Goal: Task Accomplishment & Management: Use online tool/utility

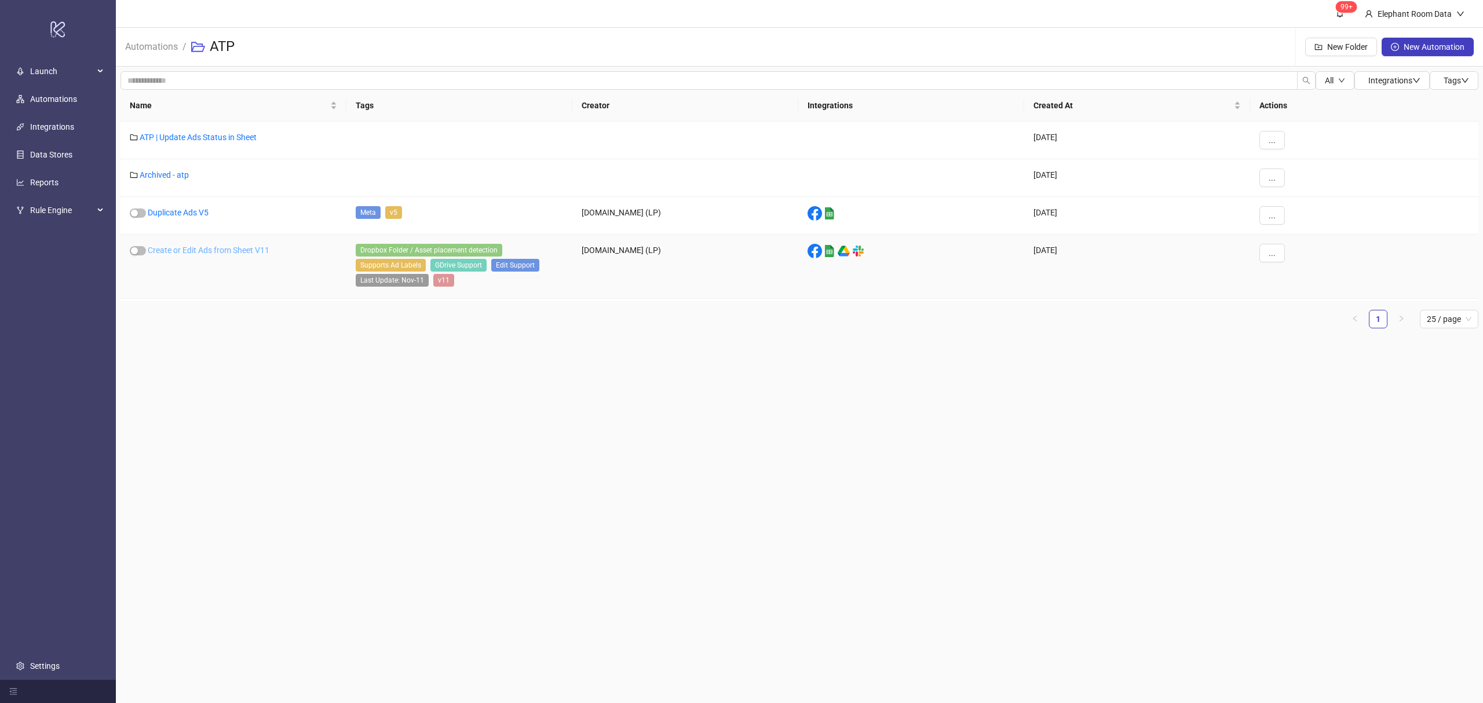
click at [195, 255] on link "Create or Edit Ads from Sheet V11" at bounding box center [209, 250] width 122 height 9
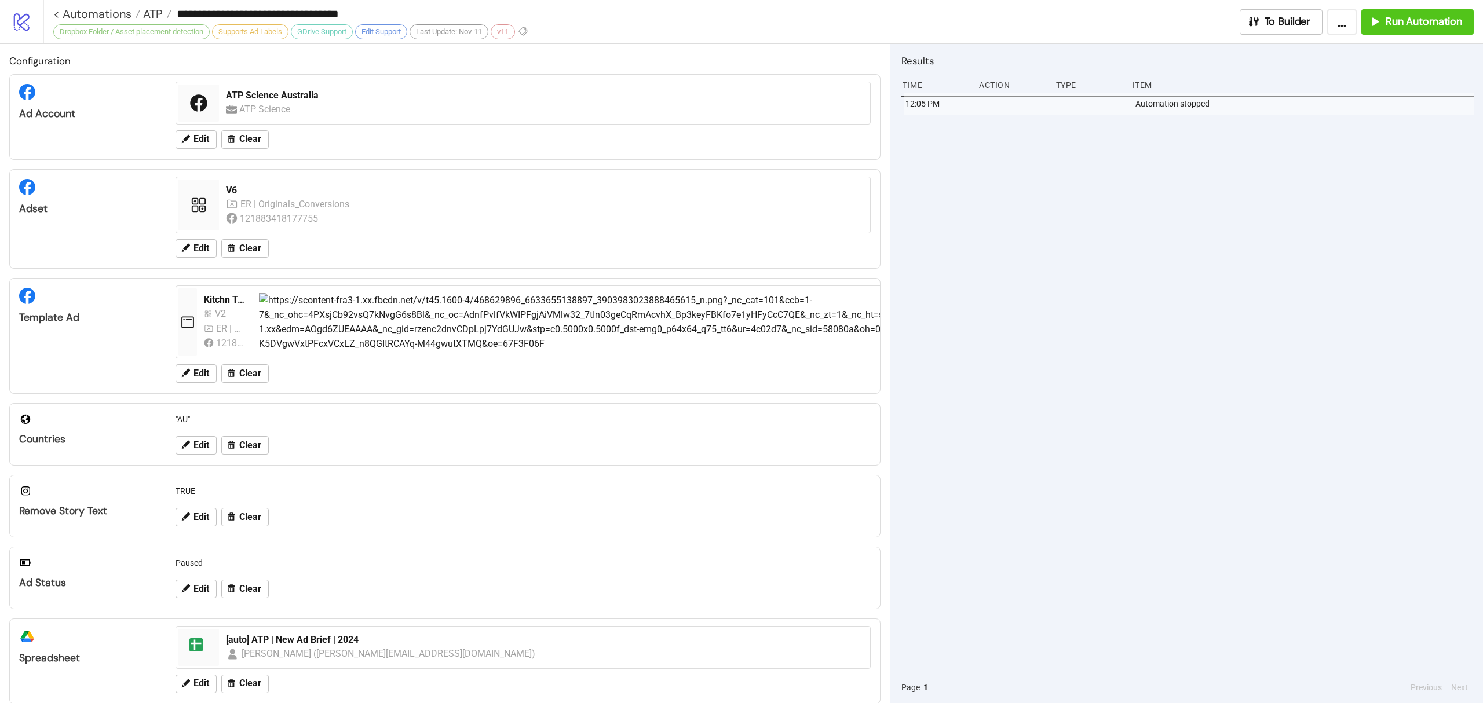
click at [1274, 387] on div "12:05 PM Automation stopped" at bounding box center [1188, 382] width 572 height 579
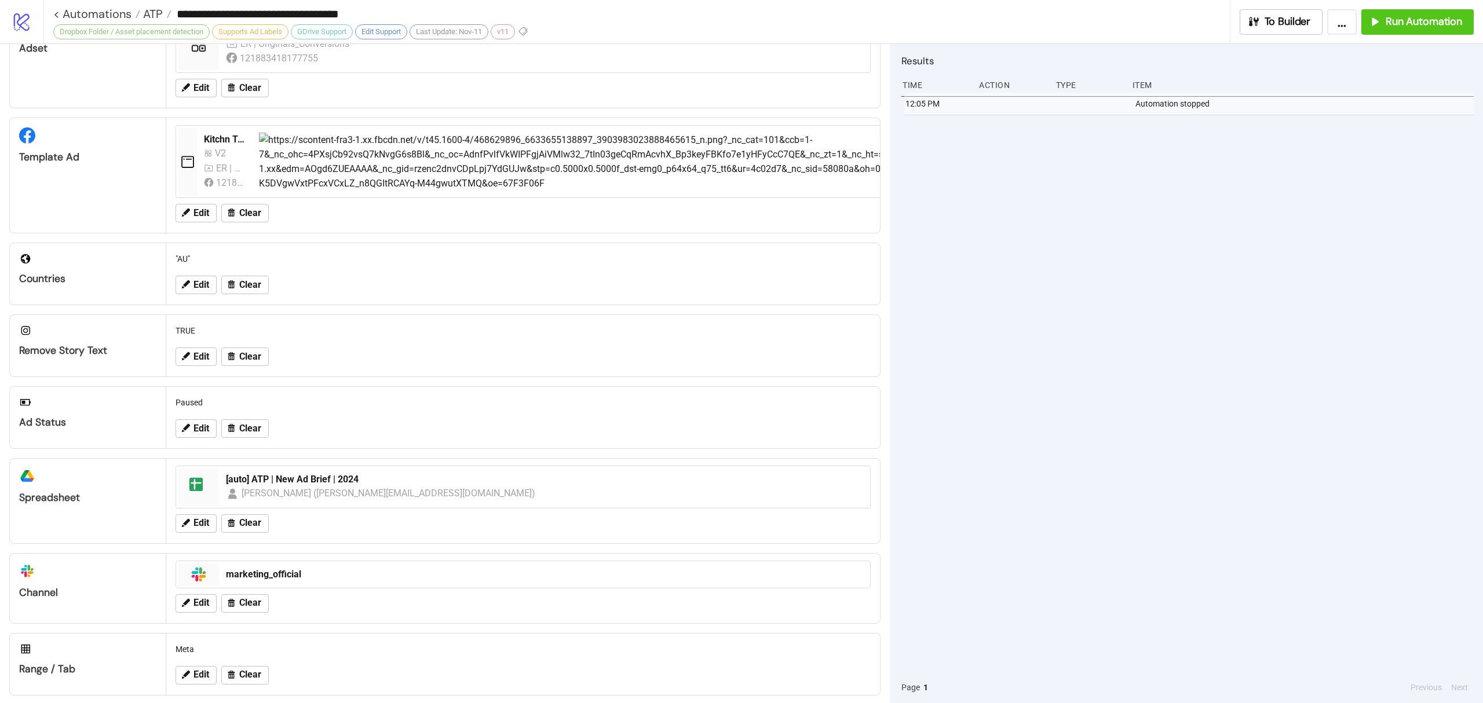
scroll to position [176, 0]
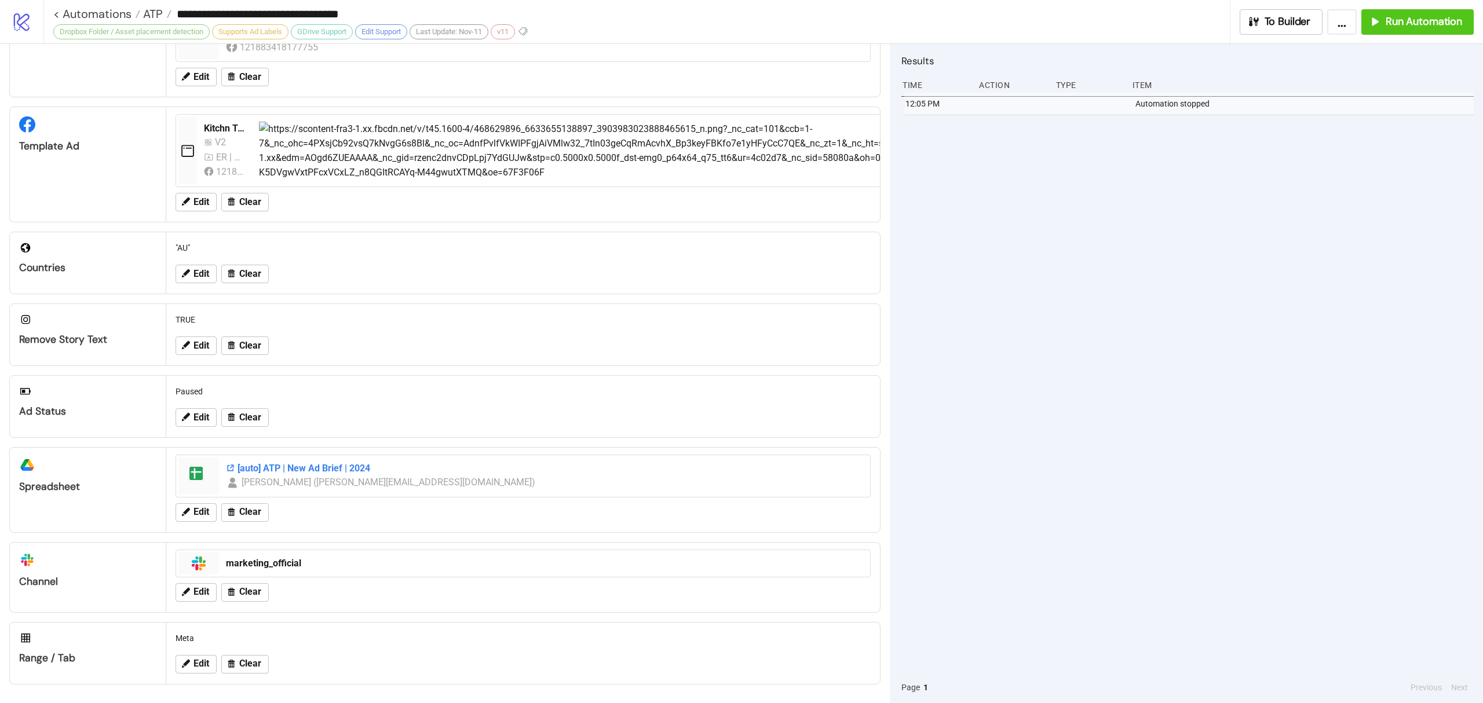
click at [321, 469] on div "[auto] ATP | New Ad Brief | 2024" at bounding box center [544, 468] width 637 height 13
click at [1383, 140] on div "12:05 PM Automation stopped" at bounding box center [1188, 382] width 572 height 579
click at [1445, 31] on button "Run Automation" at bounding box center [1418, 21] width 112 height 25
click at [1445, 26] on span "Run Automation" at bounding box center [1424, 21] width 76 height 13
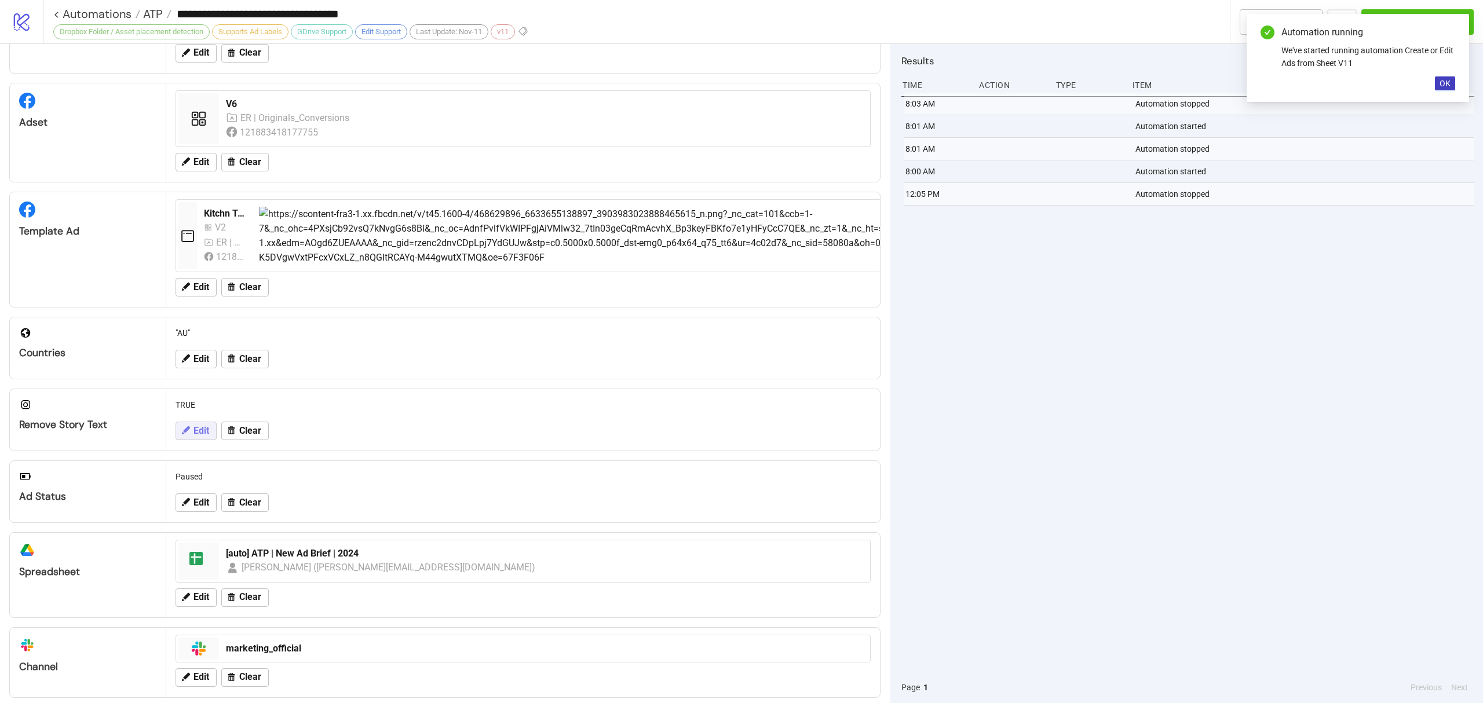
scroll to position [0, 0]
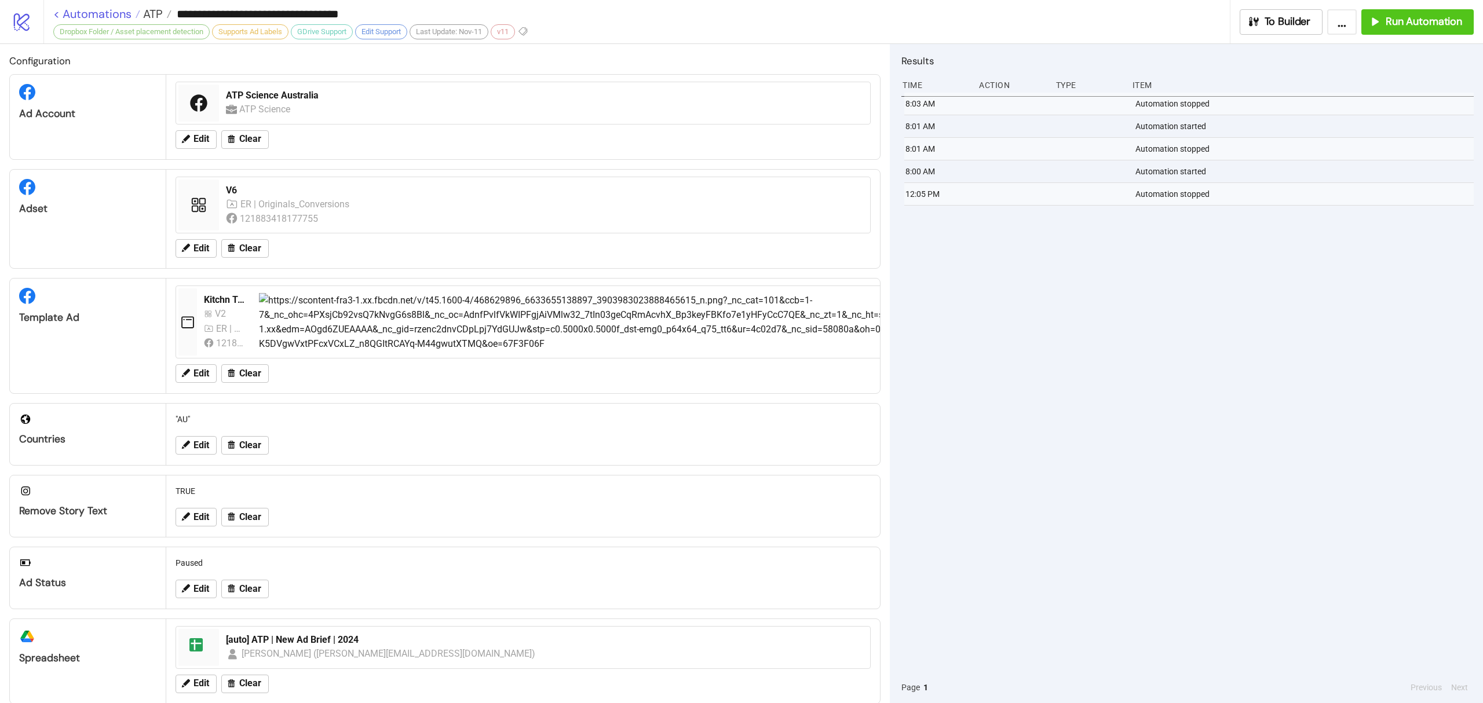
click at [118, 12] on link "< Automations" at bounding box center [96, 14] width 87 height 12
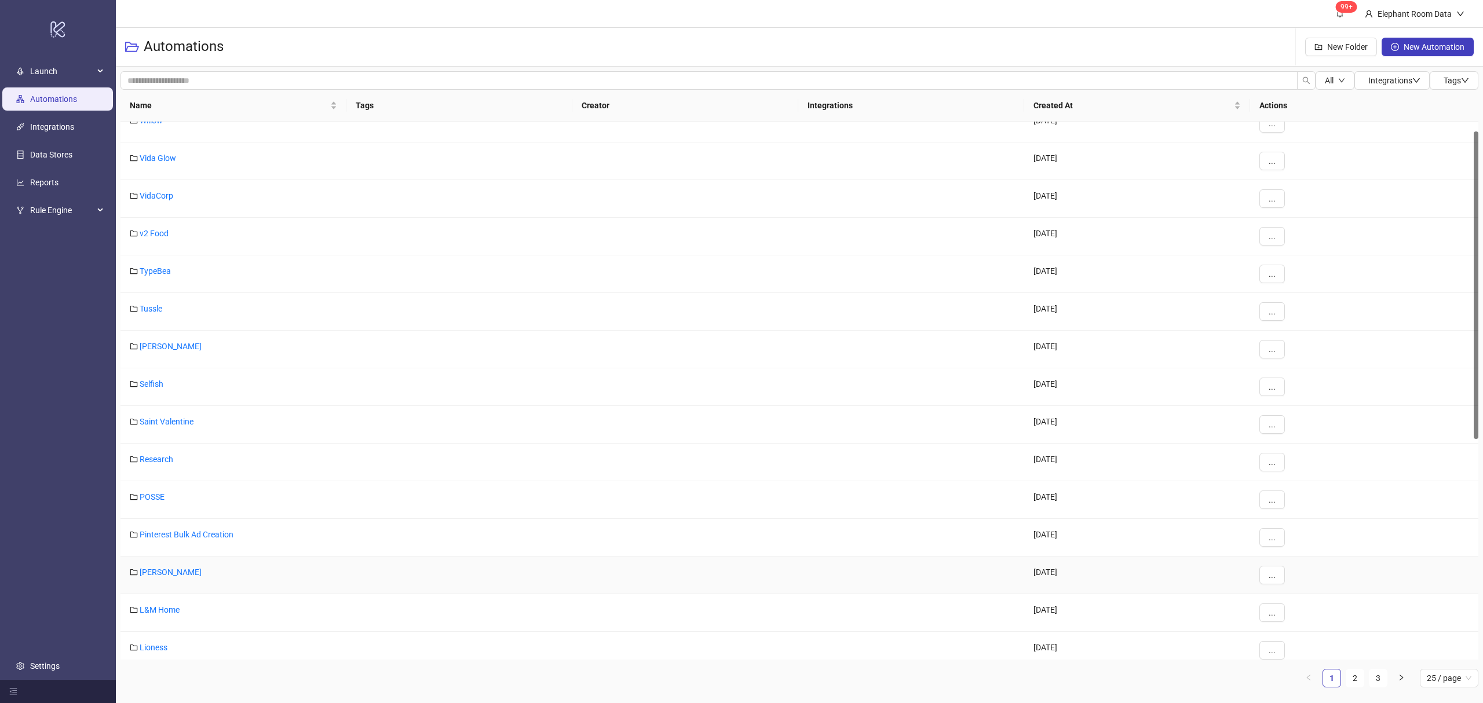
scroll to position [403, 0]
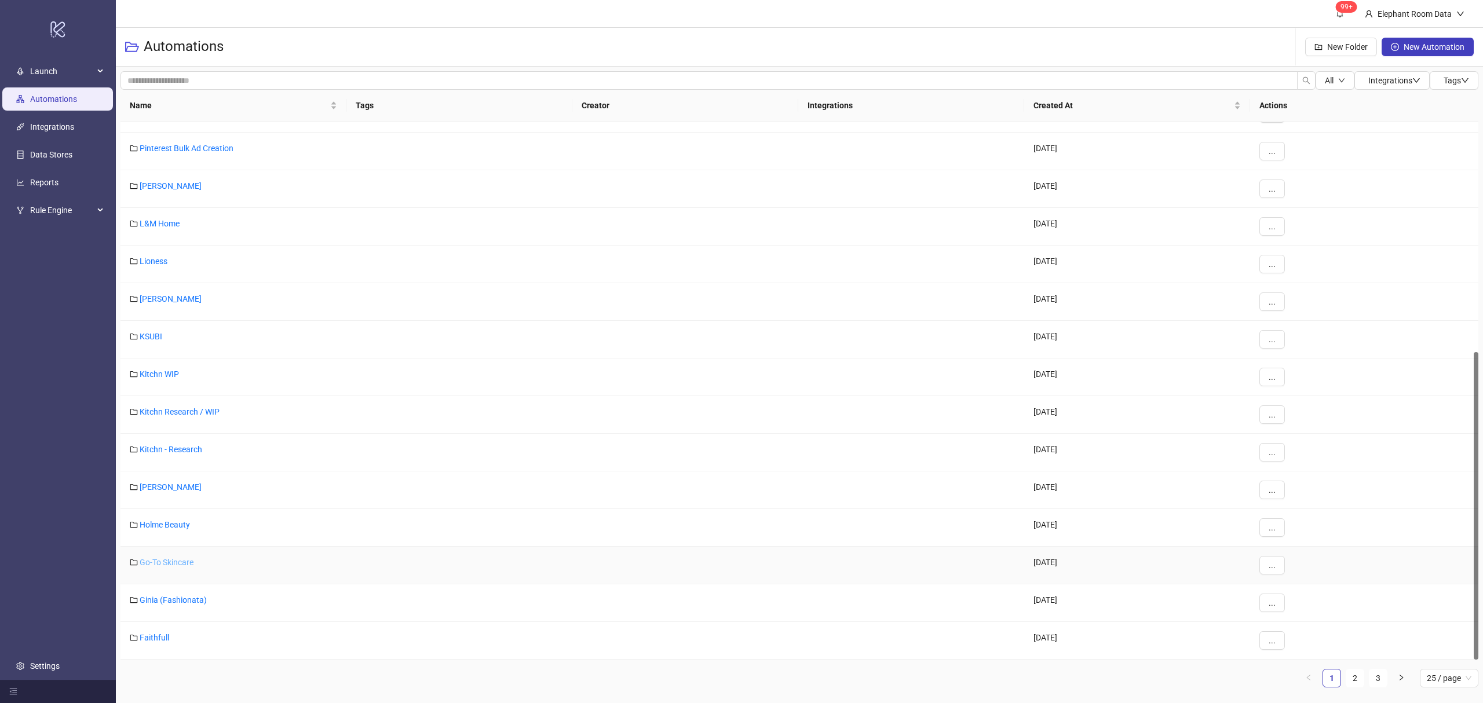
click at [179, 561] on link "Go-To Skincare" at bounding box center [167, 562] width 54 height 9
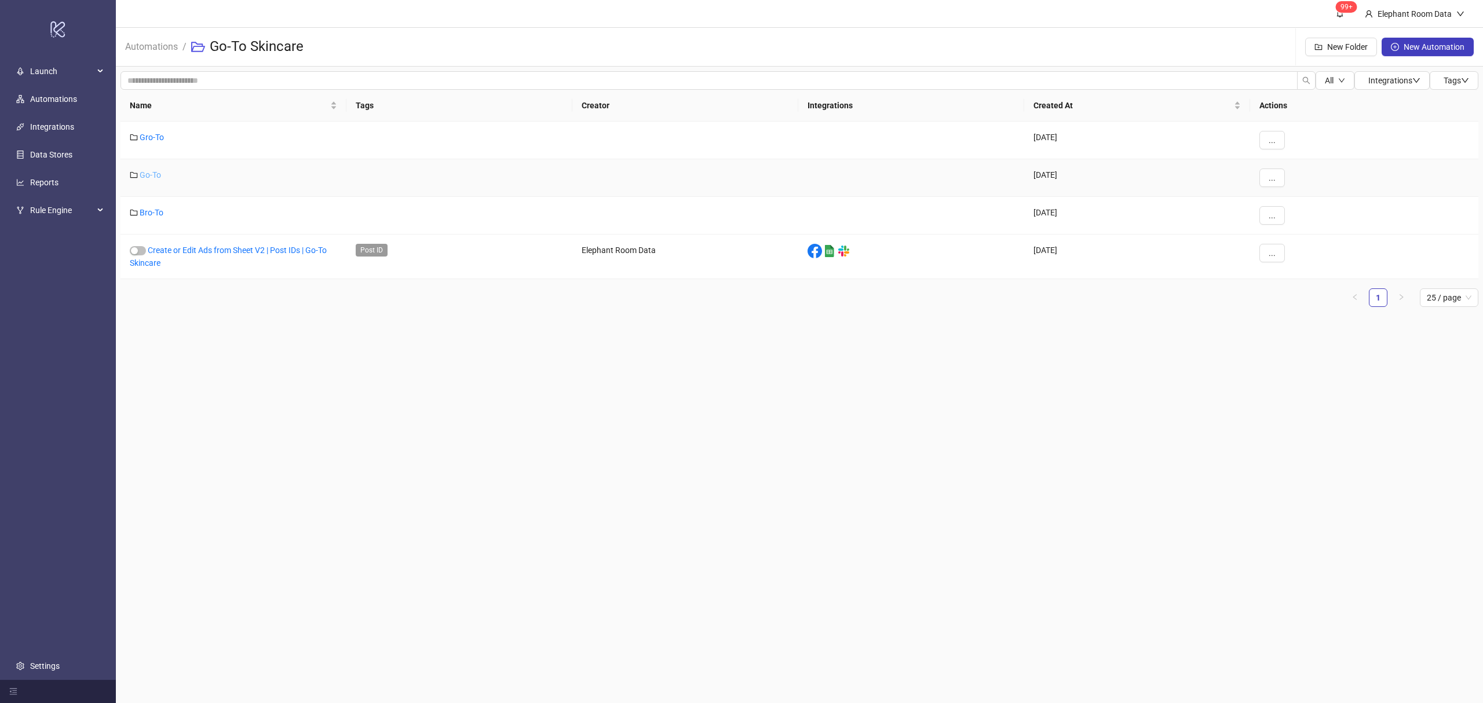
click at [144, 174] on link "Go-To" at bounding box center [150, 174] width 21 height 9
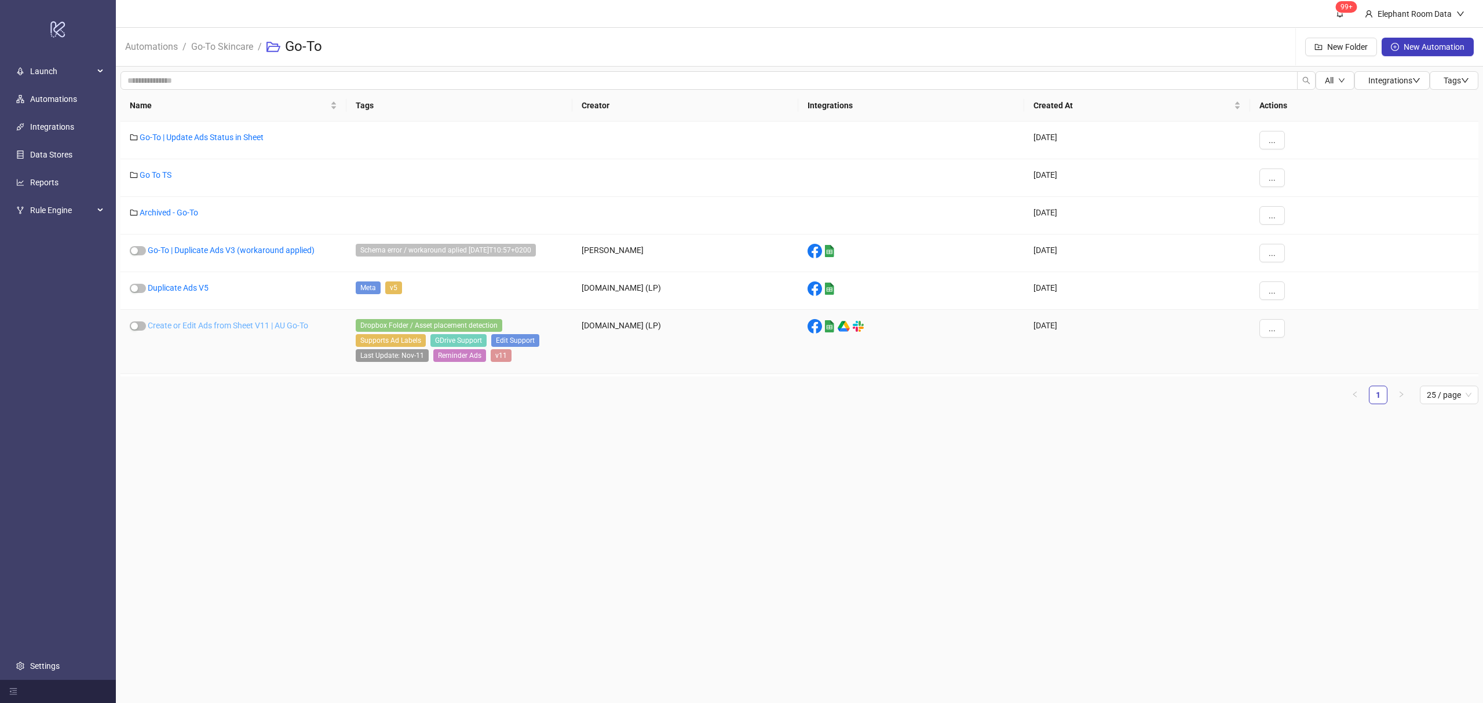
click at [231, 330] on link "Create or Edit Ads from Sheet V11 | AU Go-To" at bounding box center [228, 325] width 161 height 9
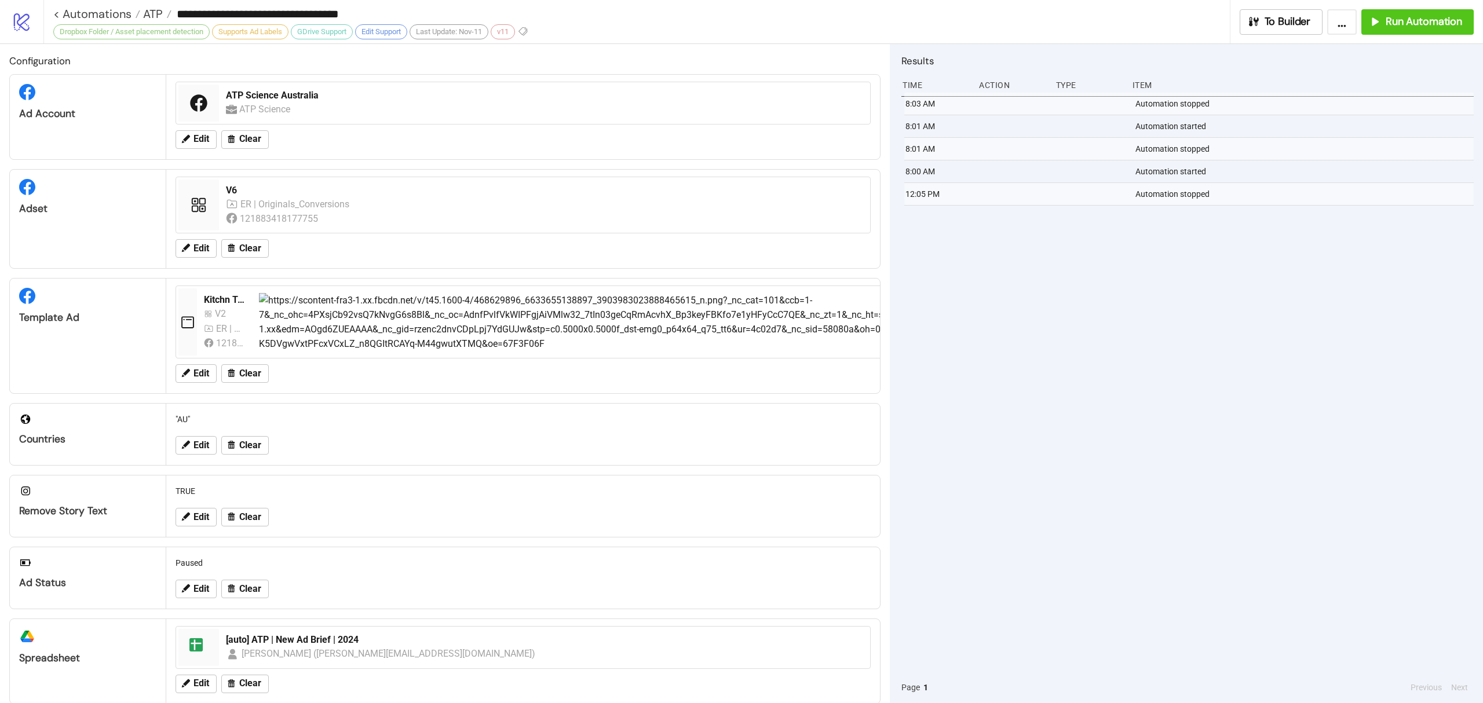
type input "**********"
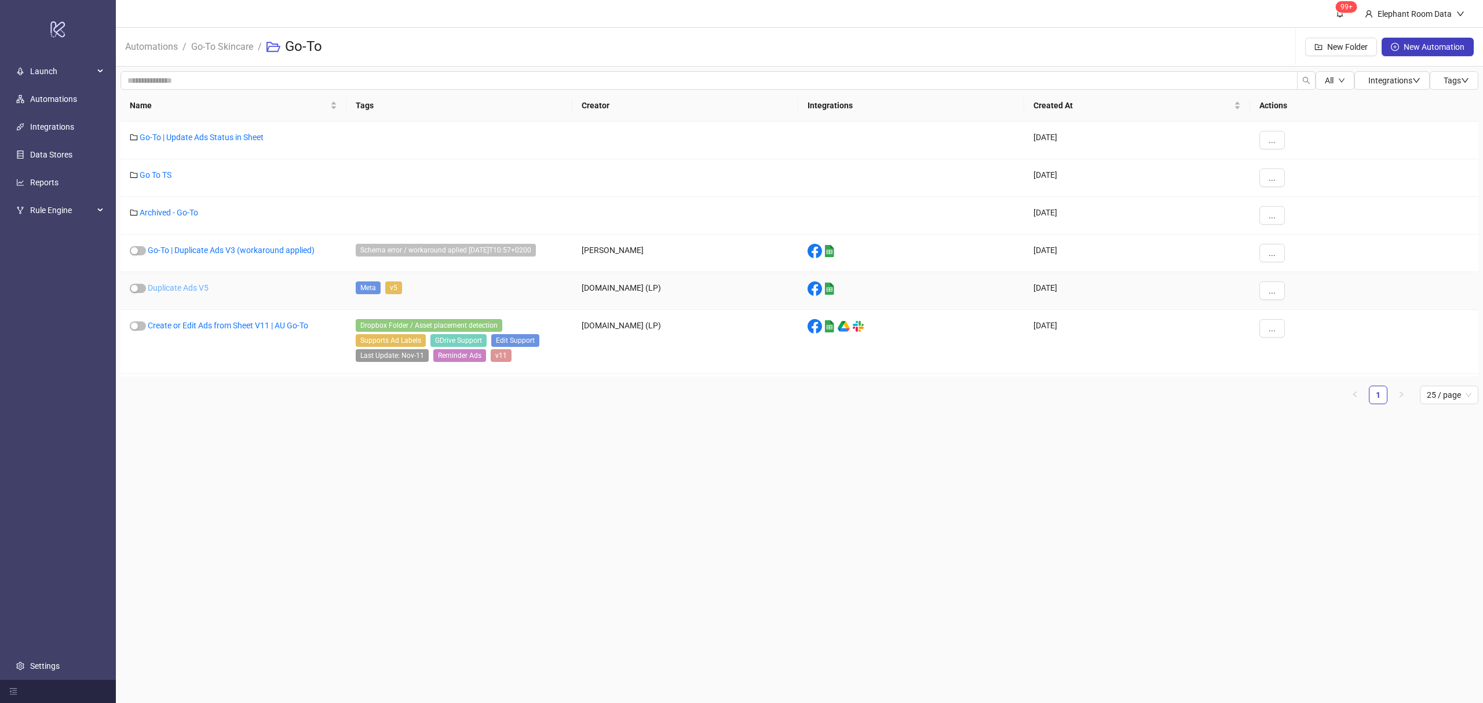
click at [182, 292] on link "Duplicate Ads V5" at bounding box center [178, 287] width 61 height 9
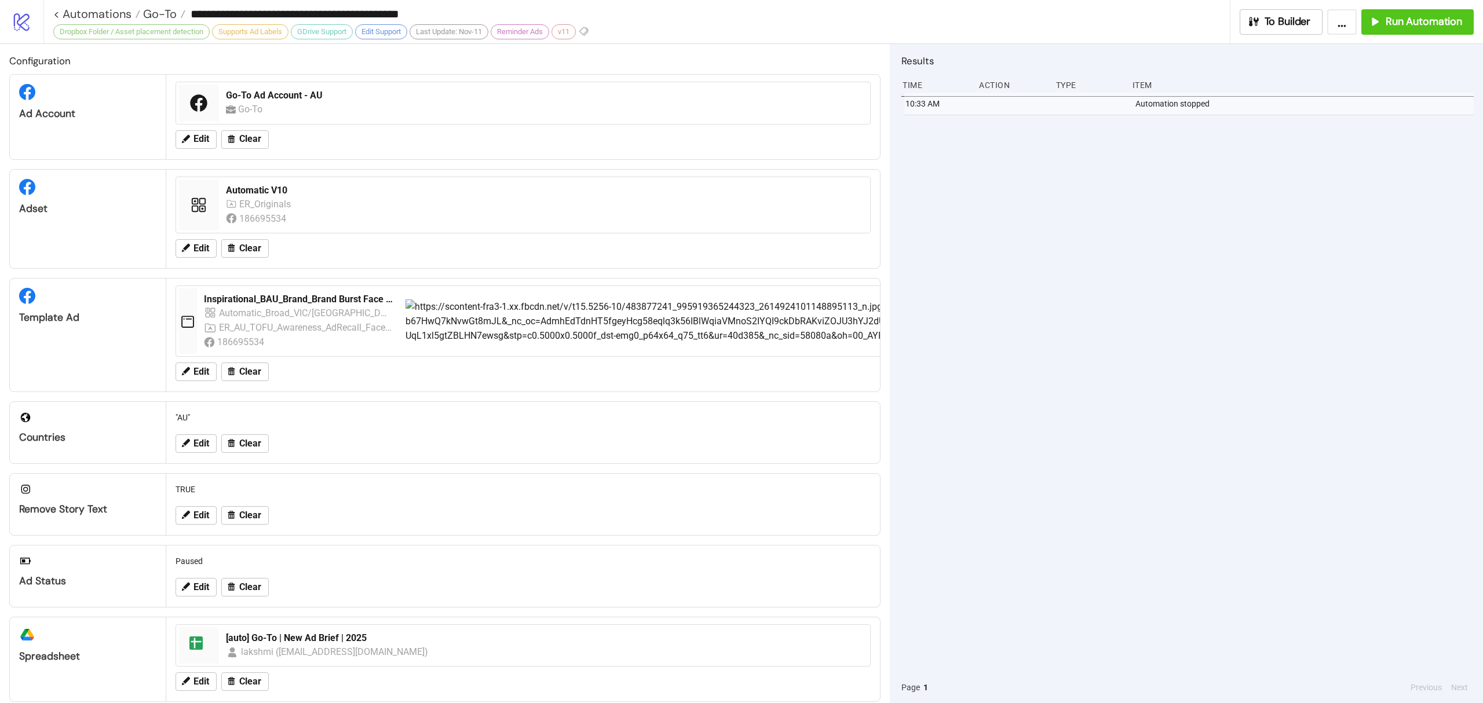
type input "**********"
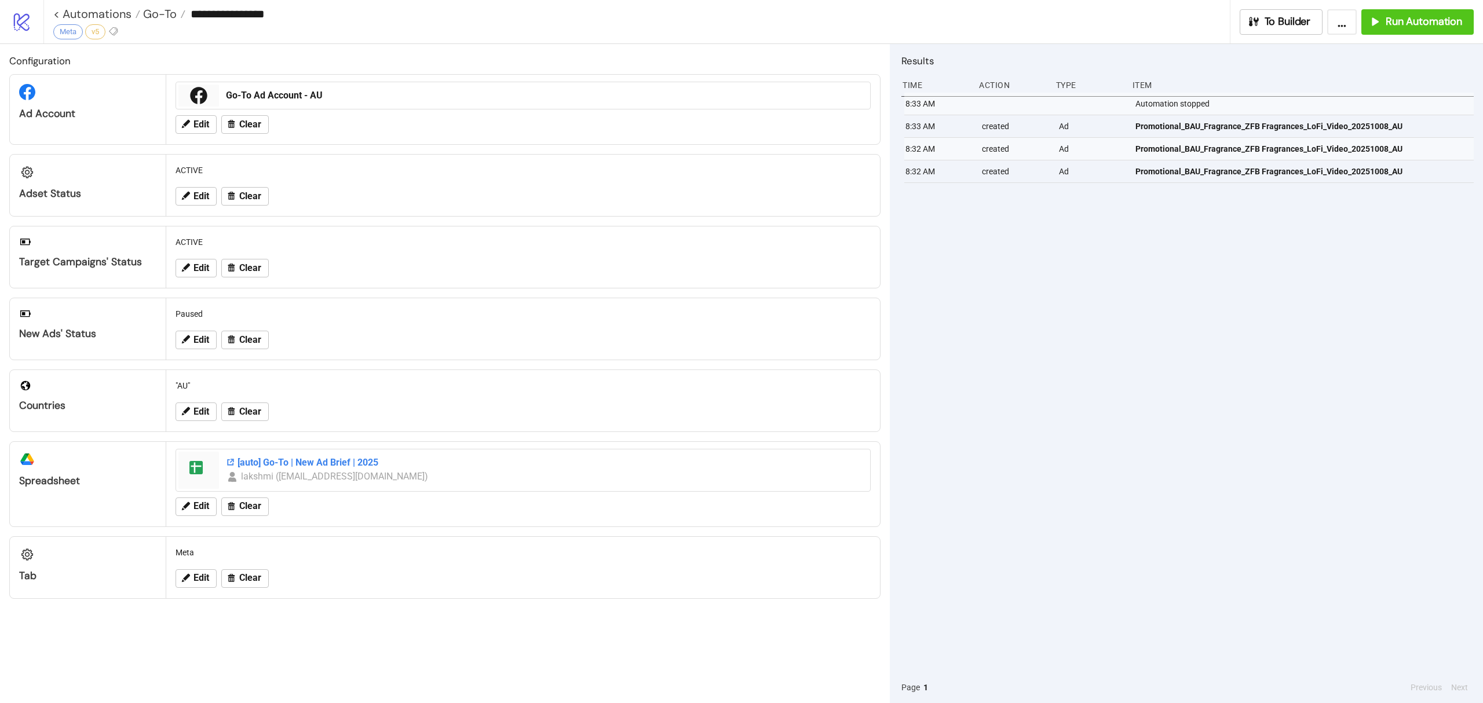
click at [346, 468] on div "[auto] Go-To | New Ad Brief | 2025" at bounding box center [544, 463] width 637 height 13
click at [249, 96] on div "Go-To Ad Account - AU" at bounding box center [544, 95] width 637 height 13
click at [1420, 10] on button "Run Automation" at bounding box center [1418, 21] width 112 height 25
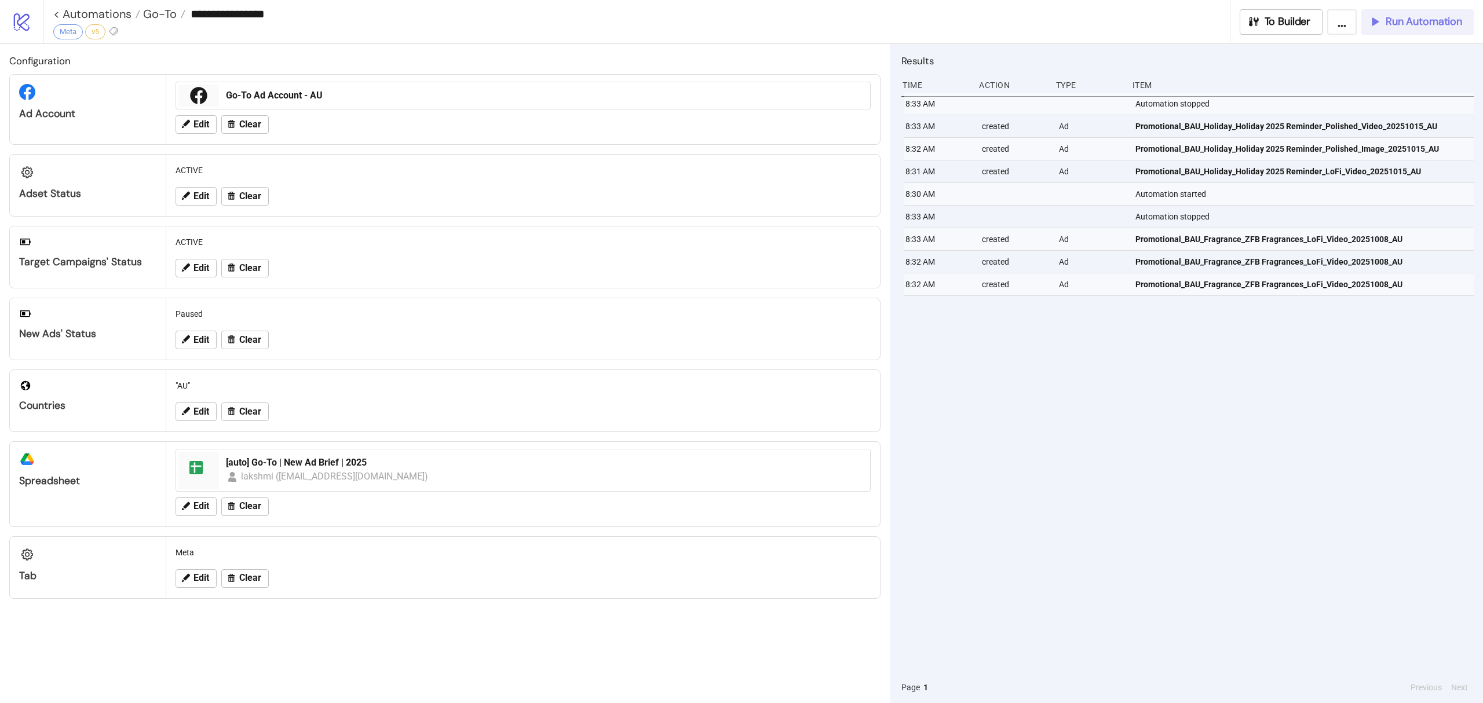
click at [1376, 22] on icon "button" at bounding box center [1374, 21] width 11 height 11
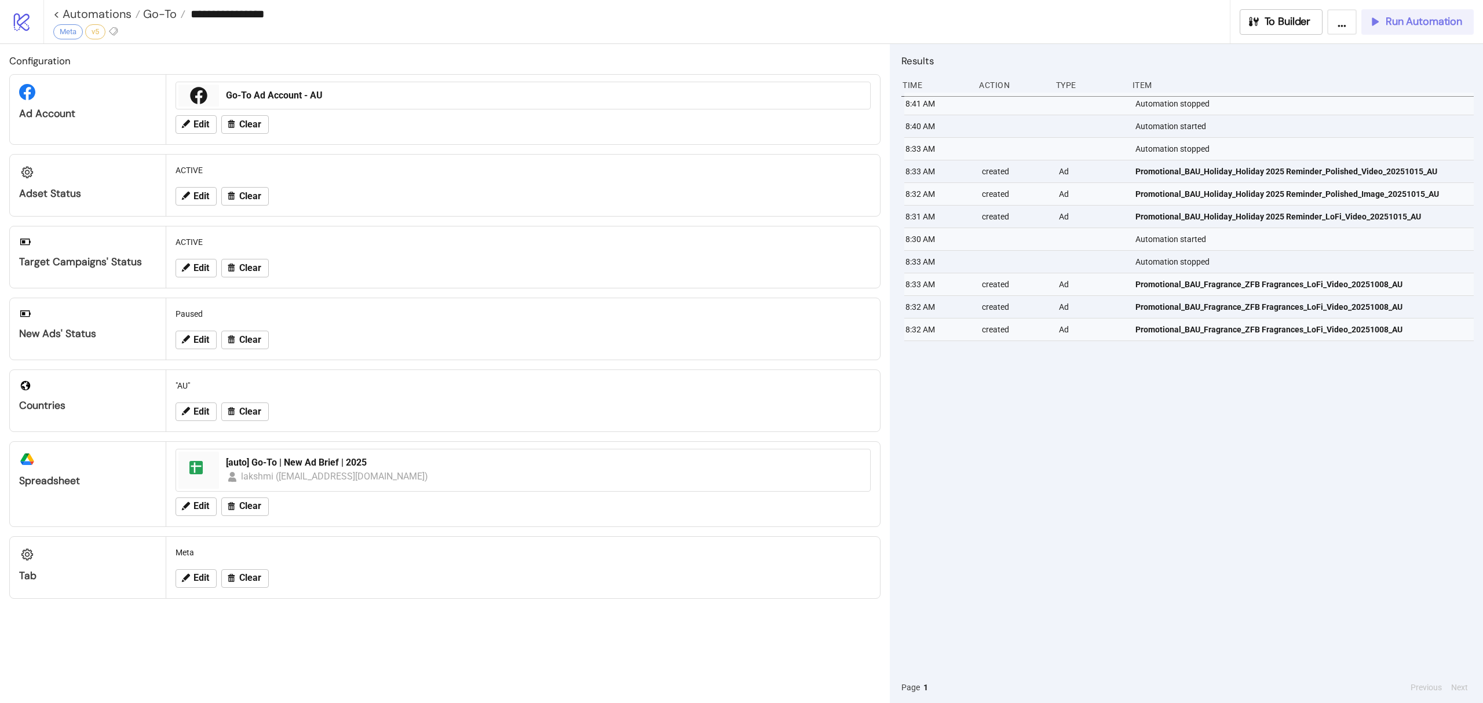
click at [1426, 32] on button "Run Automation" at bounding box center [1418, 21] width 112 height 25
